Goal: Browse casually: Explore the website without a specific task or goal

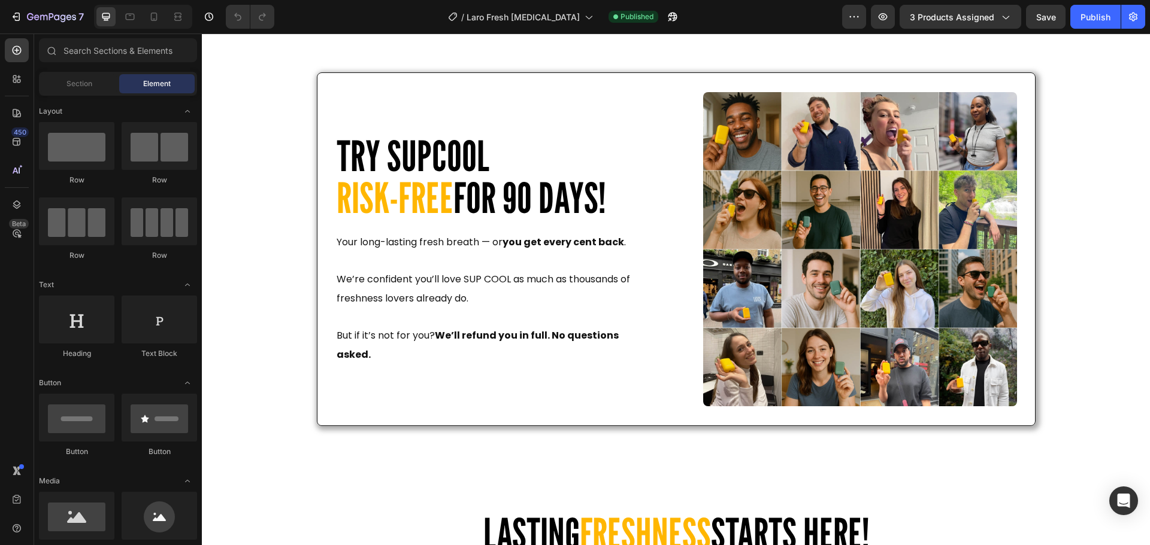
scroll to position [4285, 0]
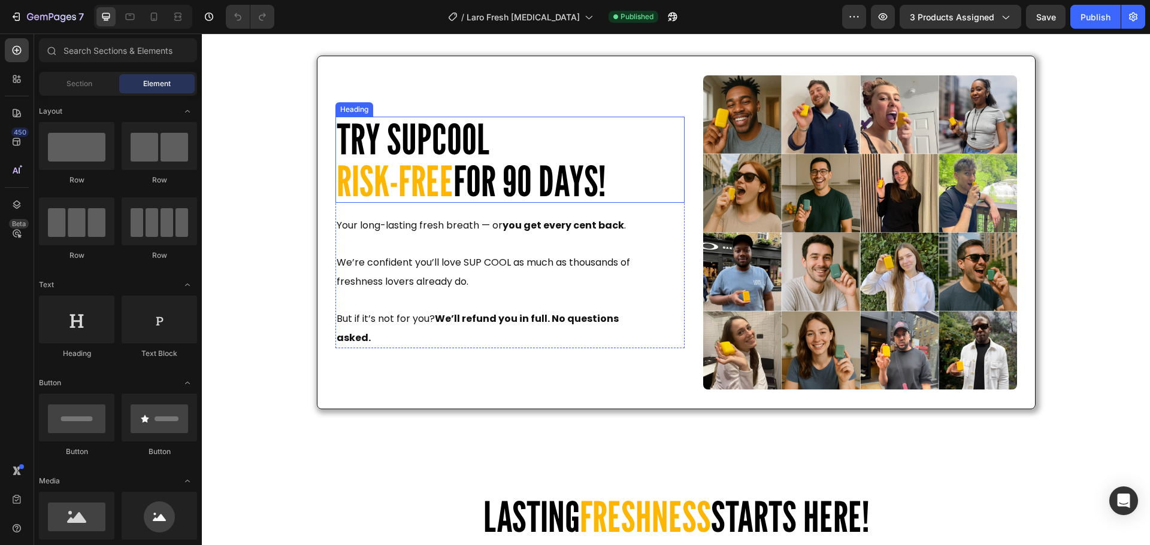
click at [439, 143] on span "TRY SUPCOOL" at bounding box center [413, 139] width 153 height 50
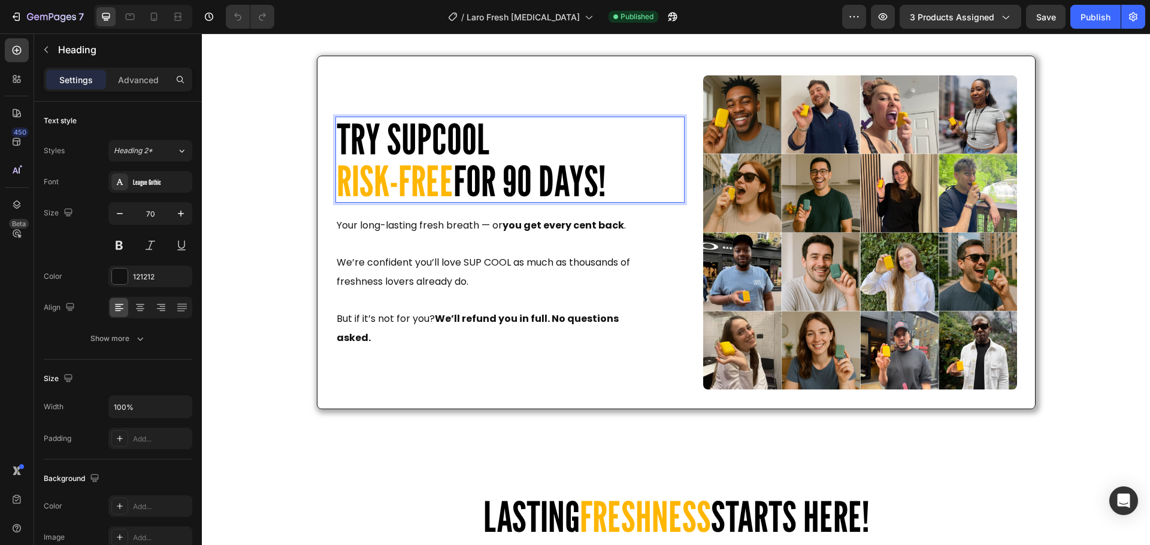
click at [490, 143] on p "TRY SUPCOOL RISK-FREE FOR 90 DAYS!" at bounding box center [510, 160] width 347 height 84
drag, startPoint x: 393, startPoint y: 150, endPoint x: 385, endPoint y: 150, distance: 8.4
click at [385, 150] on span "TRY SUPCOOL" at bounding box center [413, 139] width 153 height 50
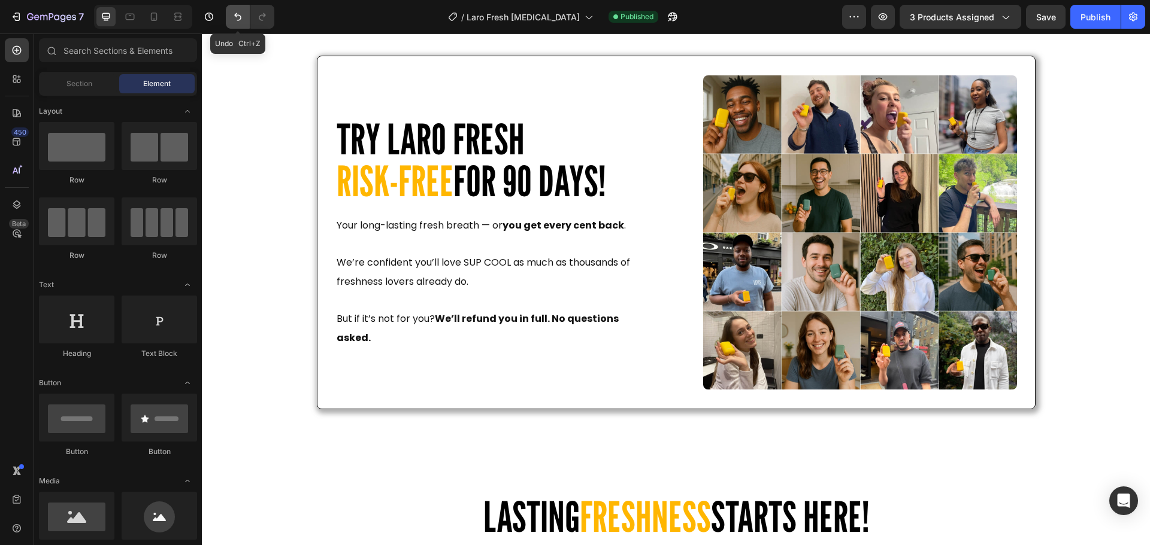
click at [241, 8] on button "Undo/Redo" at bounding box center [238, 17] width 24 height 24
click at [237, 17] on icon "Undo/Redo" at bounding box center [238, 17] width 12 height 12
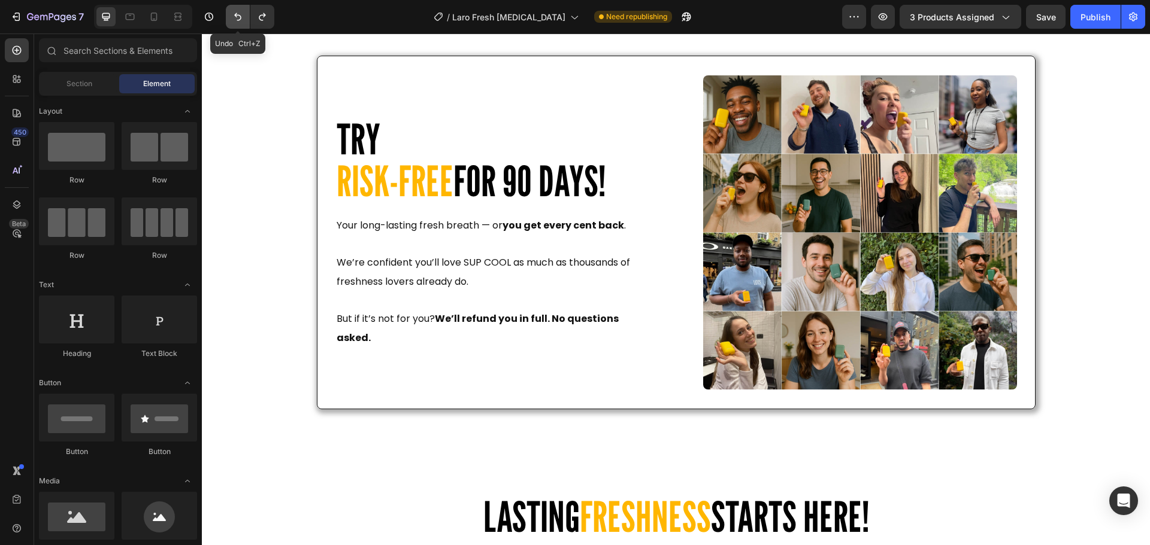
click at [237, 17] on icon "Undo/Redo" at bounding box center [238, 17] width 12 height 12
click at [271, 22] on button "Undo/Redo" at bounding box center [262, 17] width 24 height 24
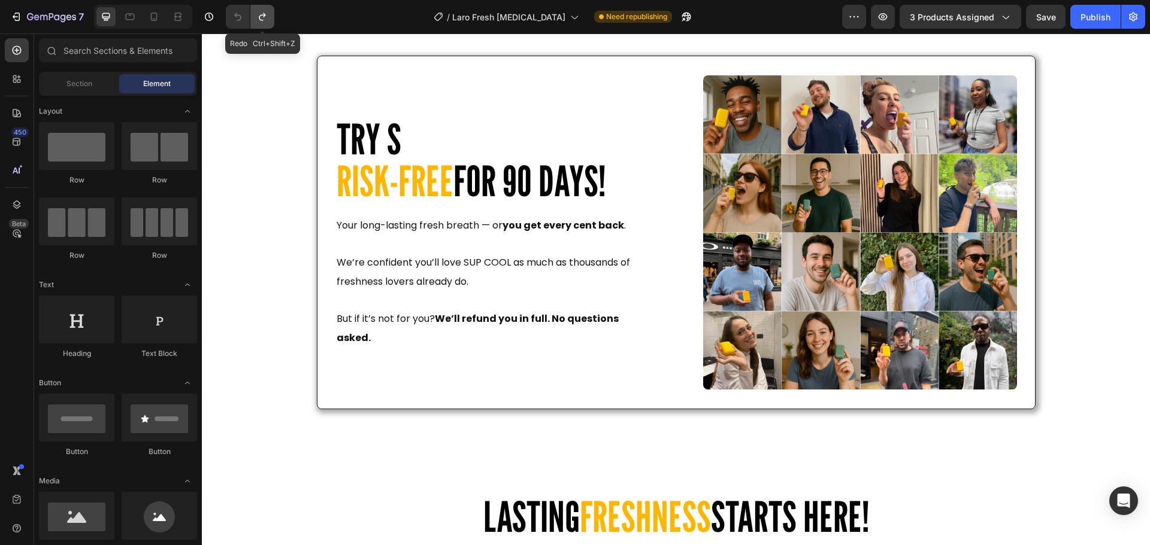
click at [271, 22] on button "Undo/Redo" at bounding box center [262, 17] width 24 height 24
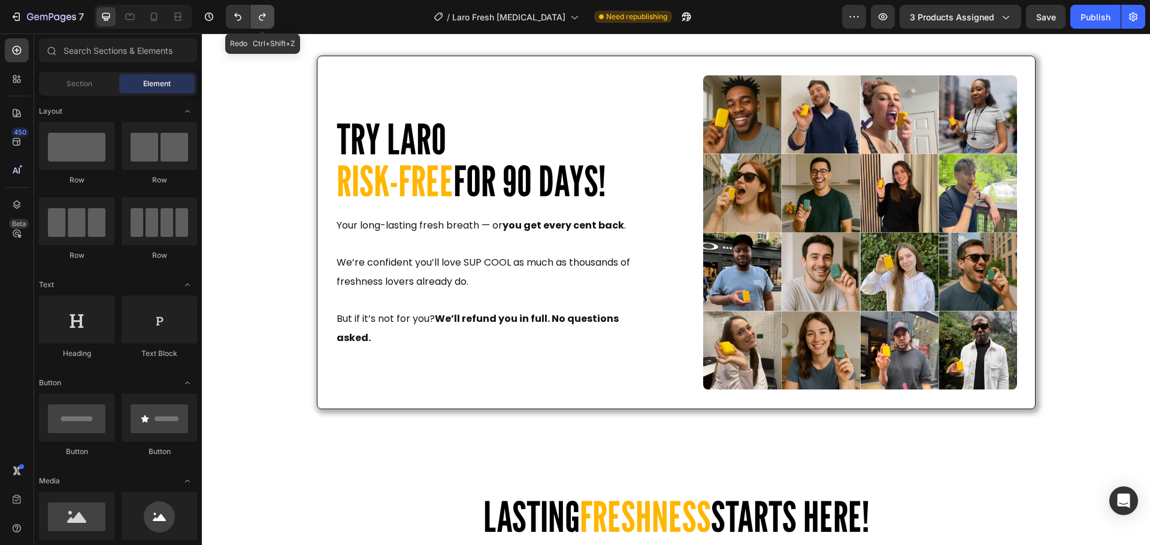
click at [271, 22] on button "Undo/Redo" at bounding box center [262, 17] width 24 height 24
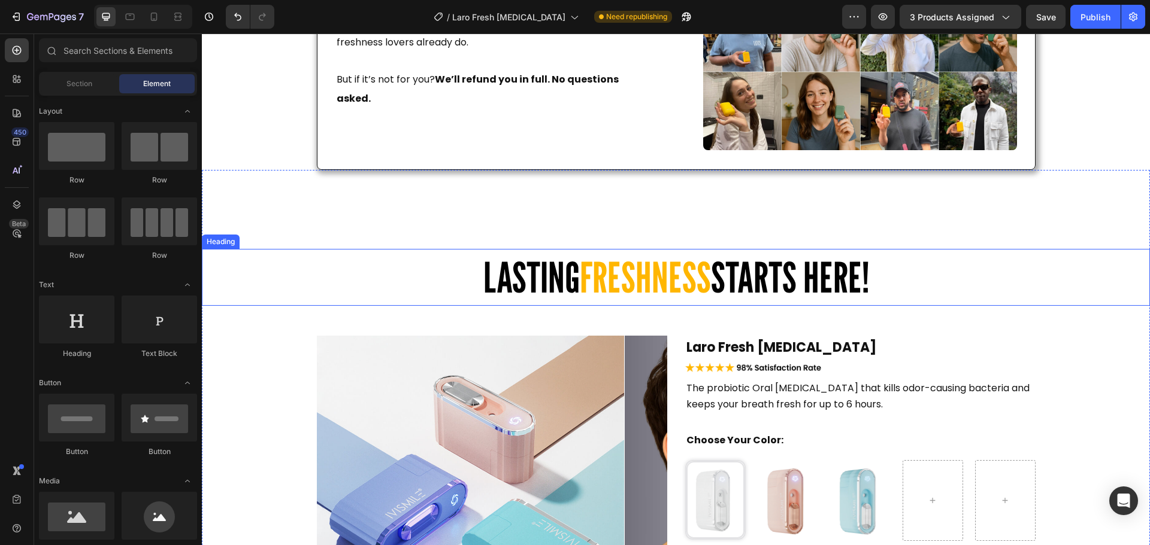
scroll to position [4766, 0]
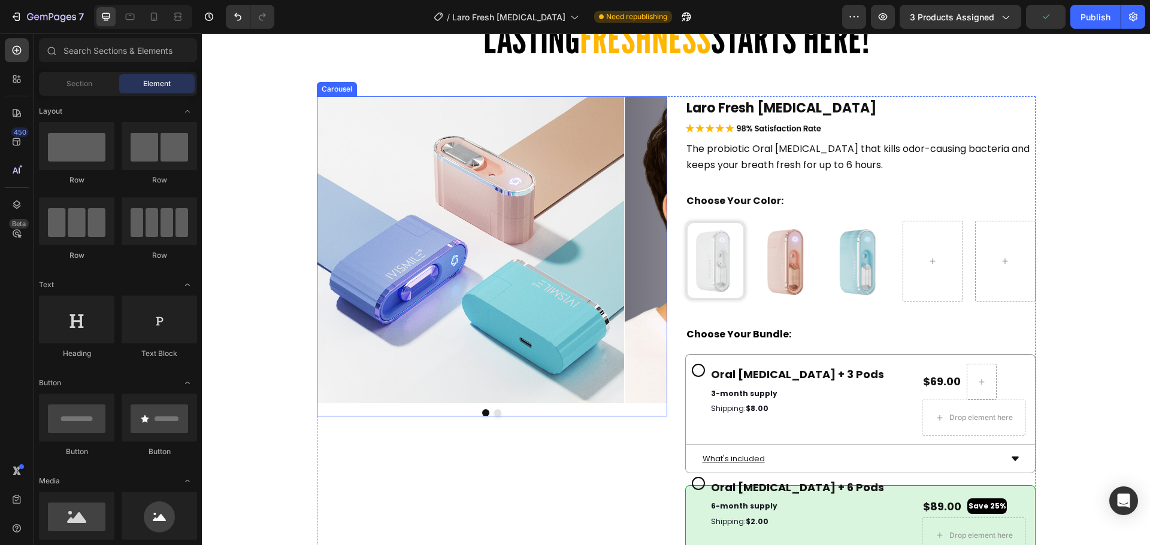
click at [494, 413] on button "Dot" at bounding box center [497, 413] width 7 height 7
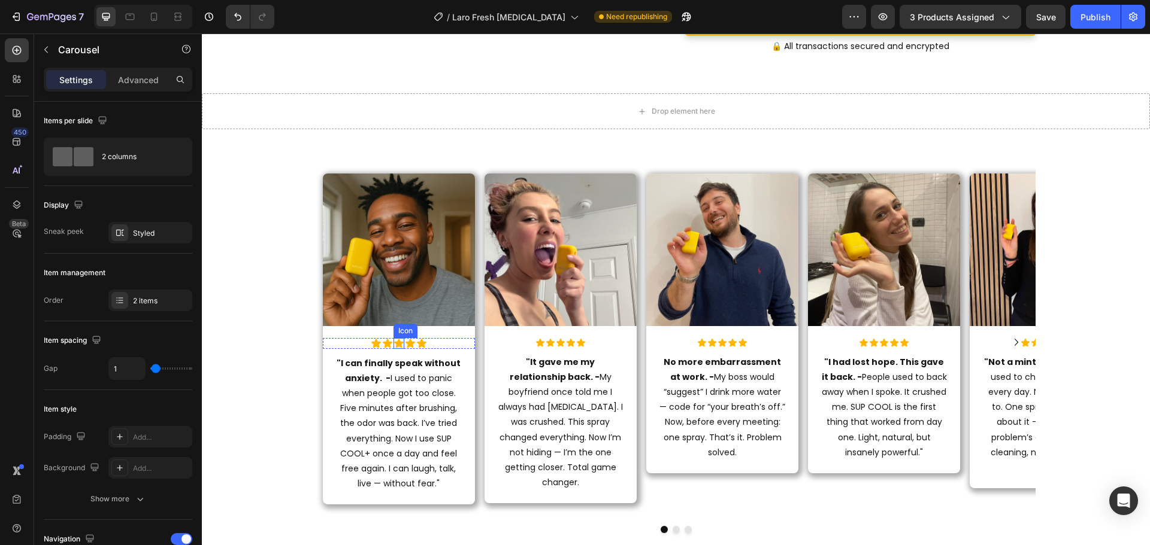
scroll to position [5664, 0]
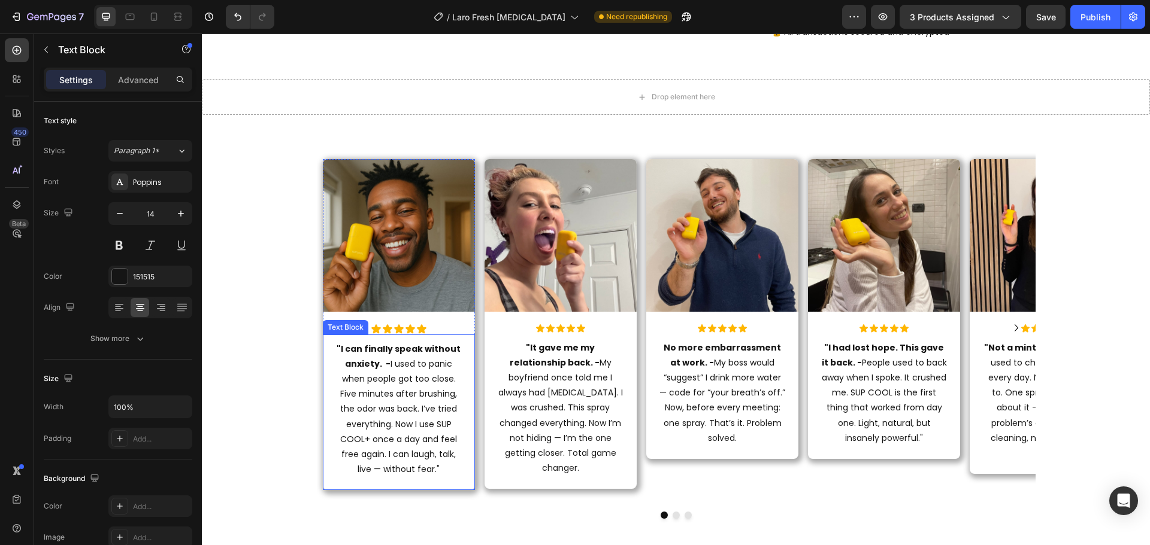
click at [417, 428] on p ""I can finally speak without anxiety. - I used to panic when people got too clo…" at bounding box center [399, 410] width 126 height 136
click at [357, 438] on p ""I can finally speak without anxiety. - I used to panic when people got too clo…" at bounding box center [399, 410] width 126 height 136
click at [363, 440] on p ""I can finally speak without anxiety. - I used to panic when people got too clo…" at bounding box center [399, 410] width 126 height 136
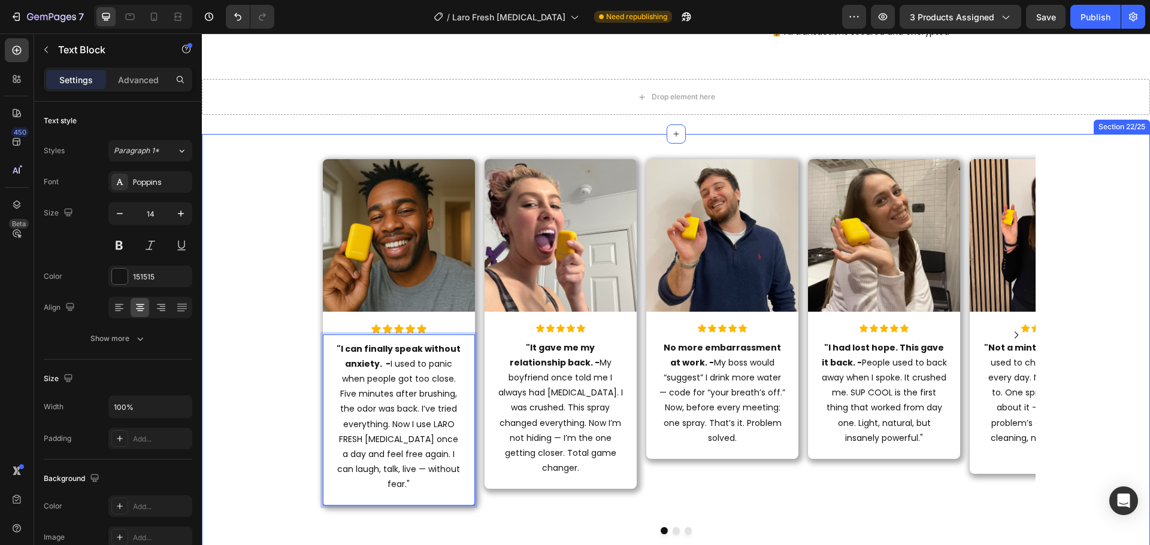
click at [1054, 214] on div "Image Icon Icon Icon Icon Icon Icon List "I can finally speak without anxiety. …" at bounding box center [676, 348] width 948 height 390
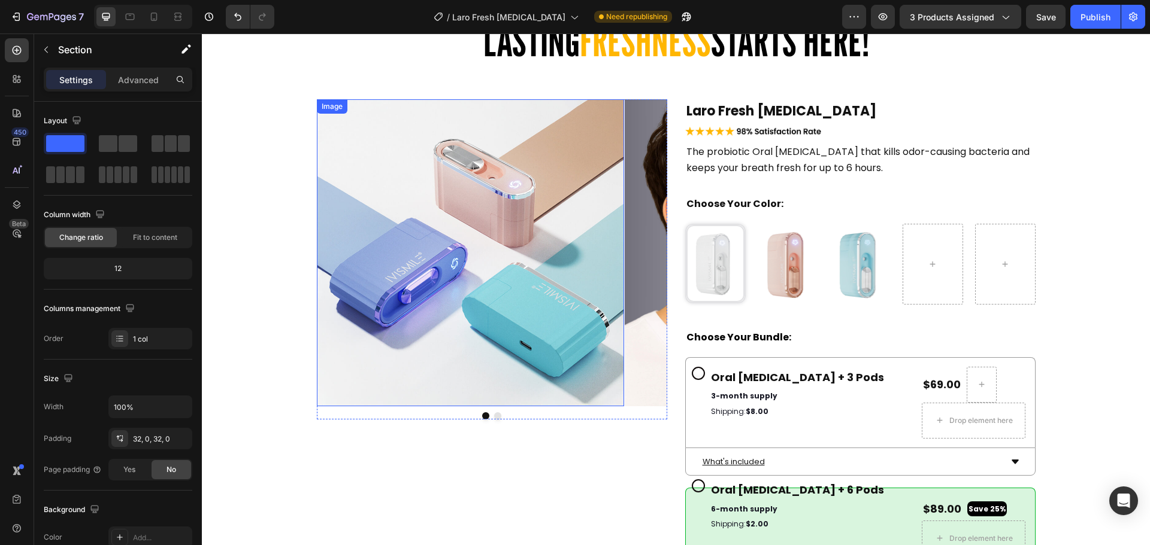
scroll to position [4656, 0]
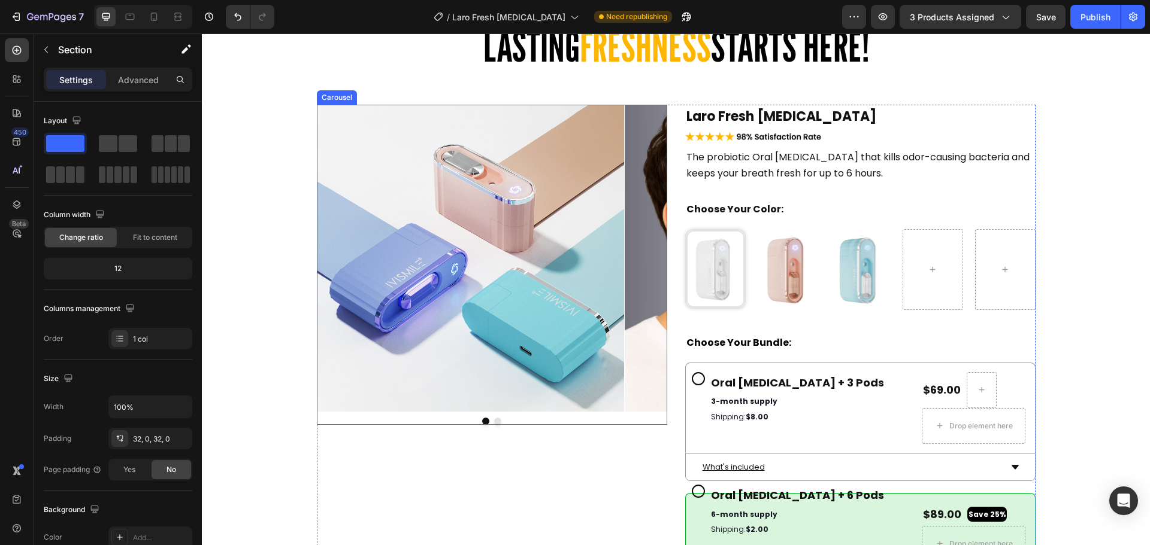
click at [494, 420] on button "Dot" at bounding box center [497, 421] width 7 height 7
